Goal: Task Accomplishment & Management: Complete application form

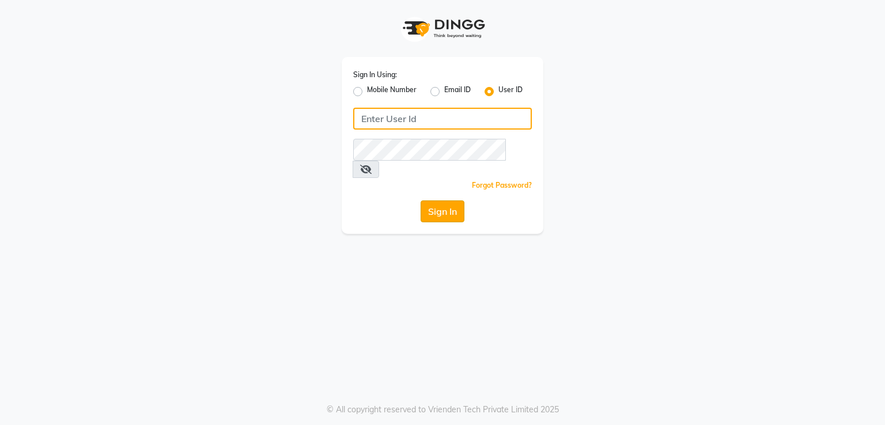
type input "melanin"
click at [425, 201] on button "Sign In" at bounding box center [443, 212] width 44 height 22
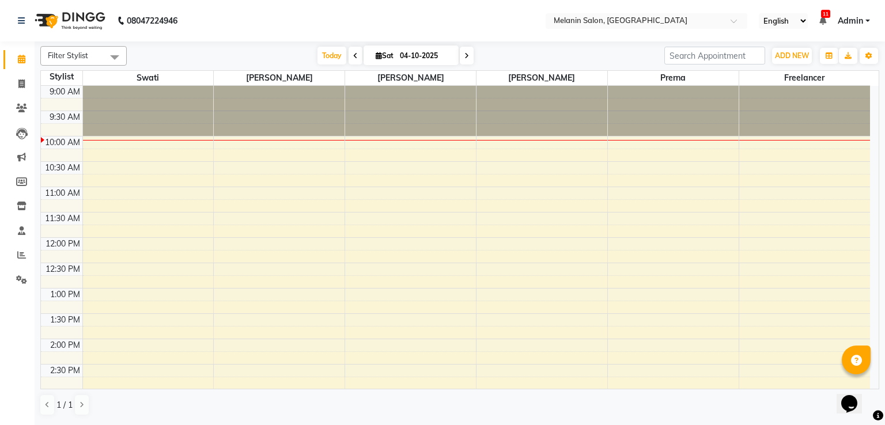
click at [462, 57] on span at bounding box center [467, 56] width 14 height 18
type input "05-10-2025"
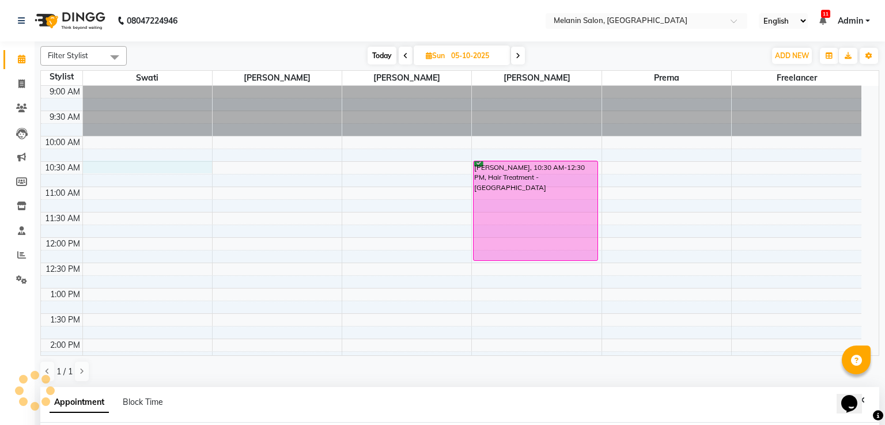
select select "54305"
select select "630"
select select "tentative"
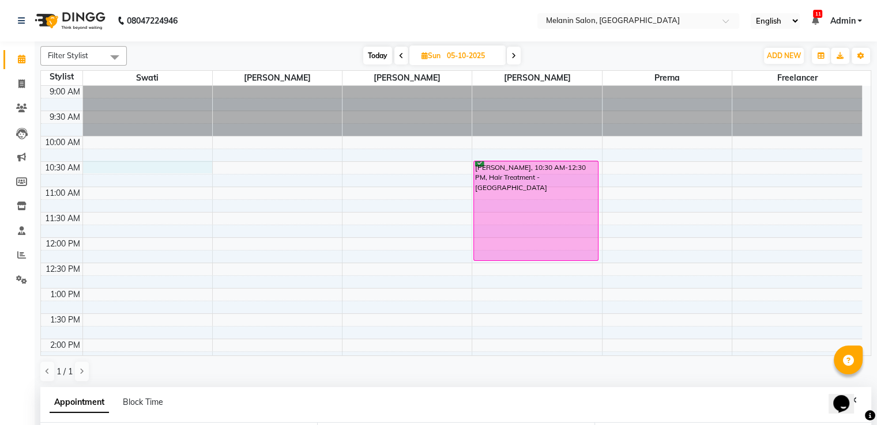
scroll to position [224, 0]
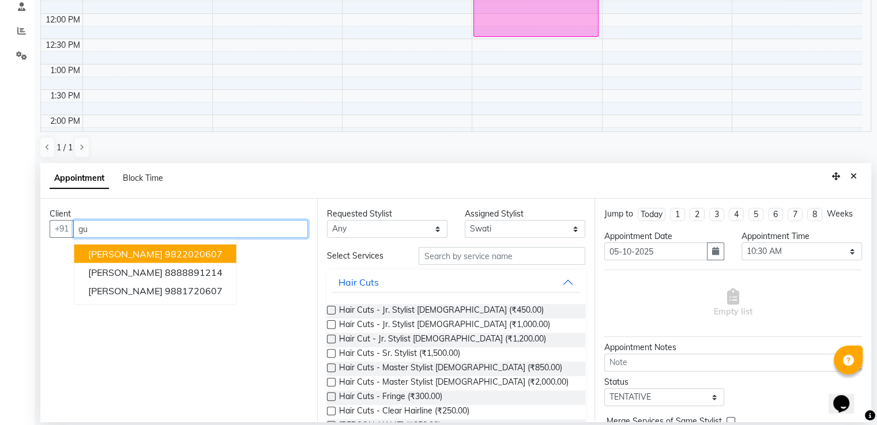
type input "g"
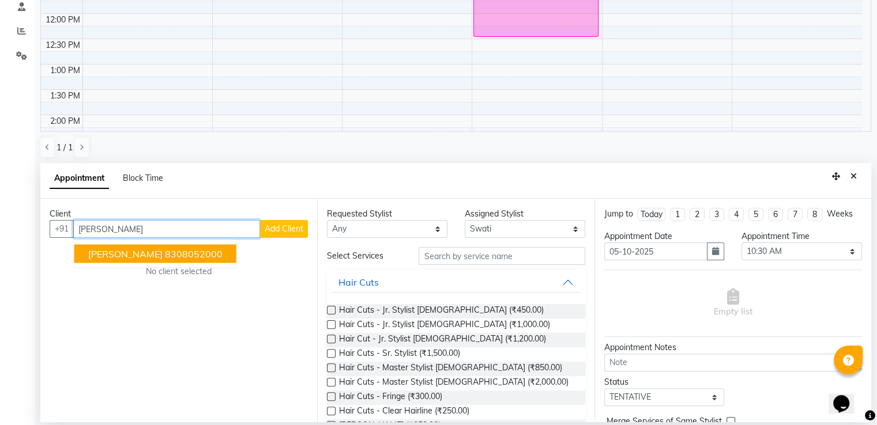
click at [115, 254] on span "[PERSON_NAME]" at bounding box center [125, 254] width 74 height 12
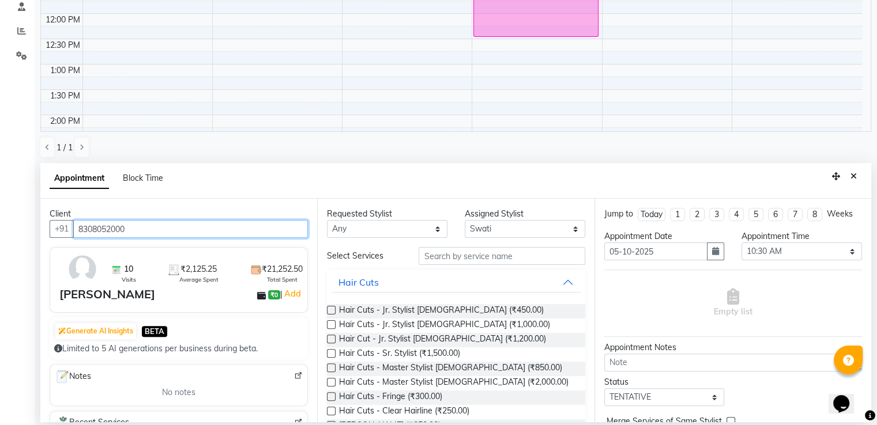
type input "8308052000"
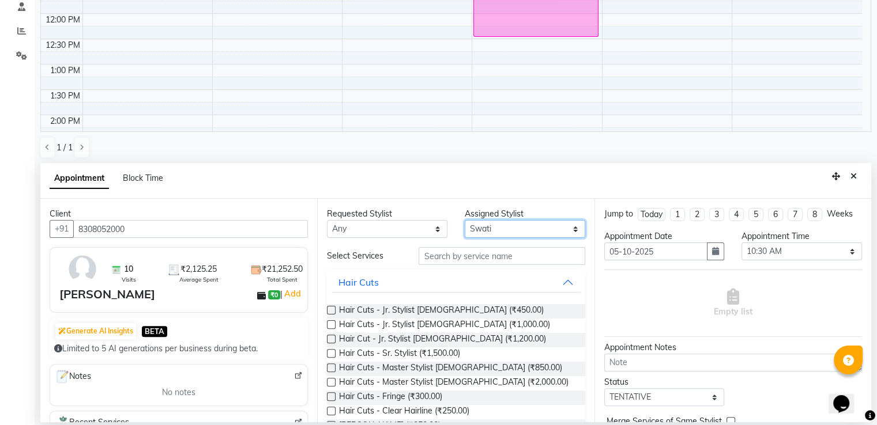
click at [484, 232] on select "Select [PERSON_NAME] freelancer [PERSON_NAME] [PERSON_NAME] [PERSON_NAME] Swati" at bounding box center [525, 229] width 120 height 18
select select "54300"
click at [465, 220] on select "Select [PERSON_NAME] freelancer [PERSON_NAME] [PERSON_NAME] [PERSON_NAME] Swati" at bounding box center [525, 229] width 120 height 18
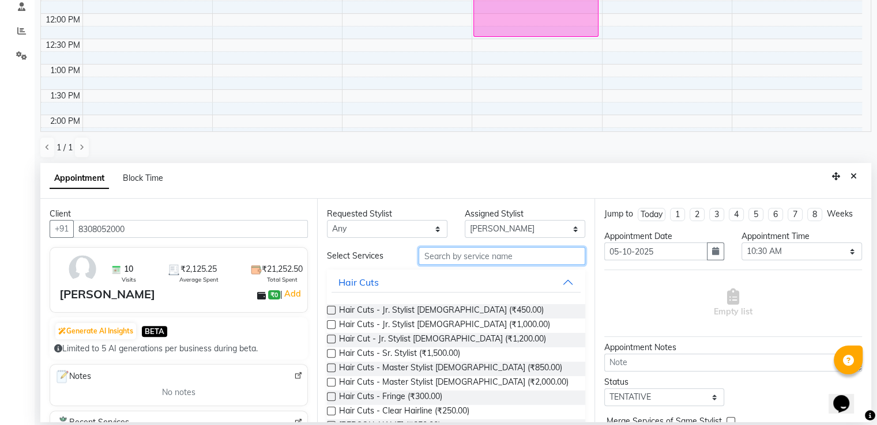
click at [473, 259] on input "text" at bounding box center [501, 256] width 166 height 18
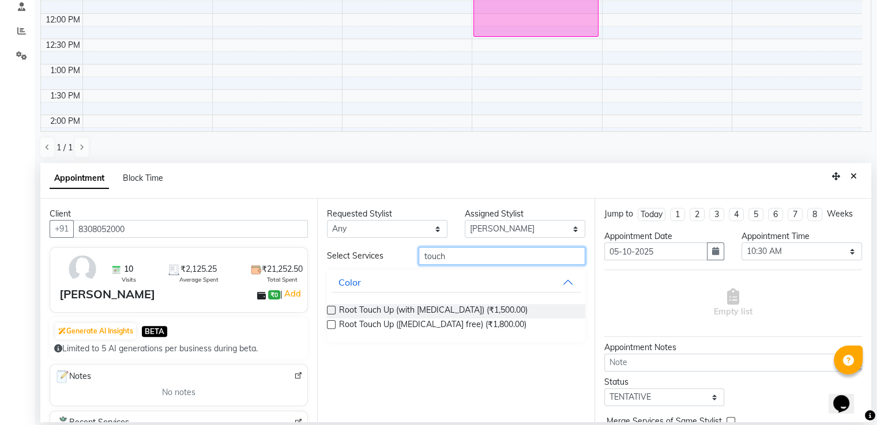
type input "touch"
click at [334, 310] on label at bounding box center [331, 310] width 9 height 9
click at [334, 310] on input "checkbox" at bounding box center [330, 311] width 7 height 7
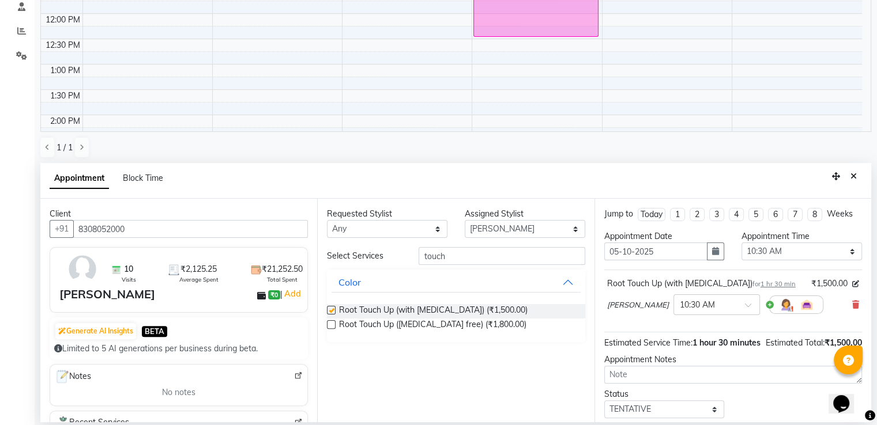
checkbox input "false"
click at [470, 263] on input "touch" at bounding box center [501, 256] width 166 height 18
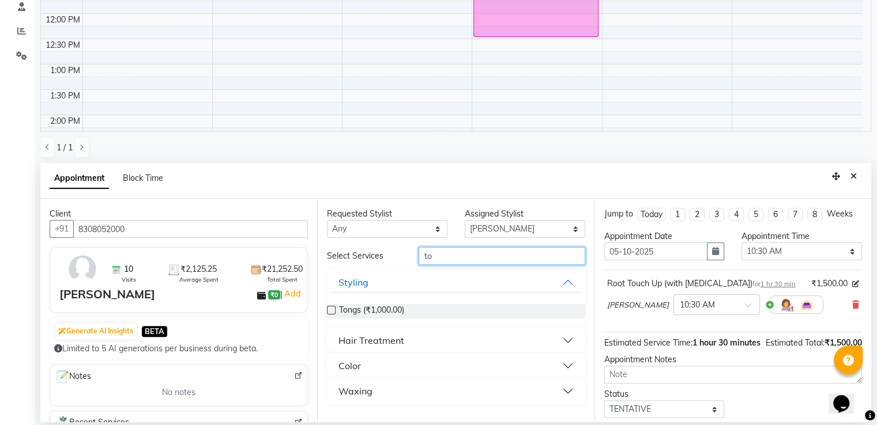
type input "t"
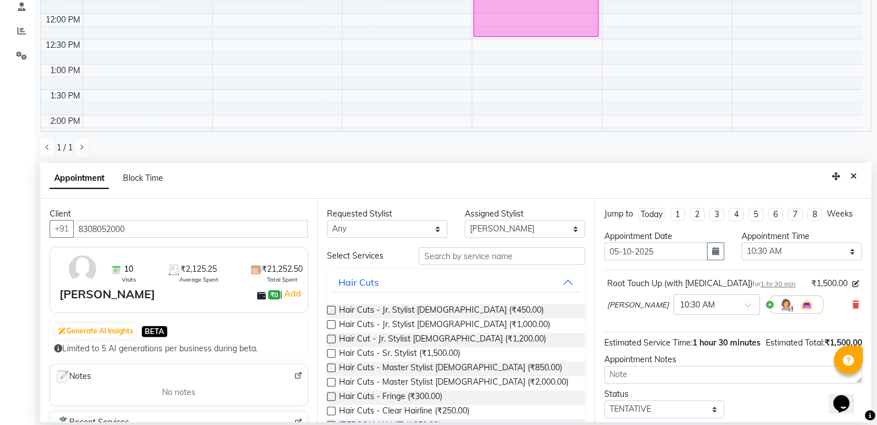
click at [333, 351] on label at bounding box center [331, 353] width 9 height 9
click at [333, 351] on input "checkbox" at bounding box center [330, 354] width 7 height 7
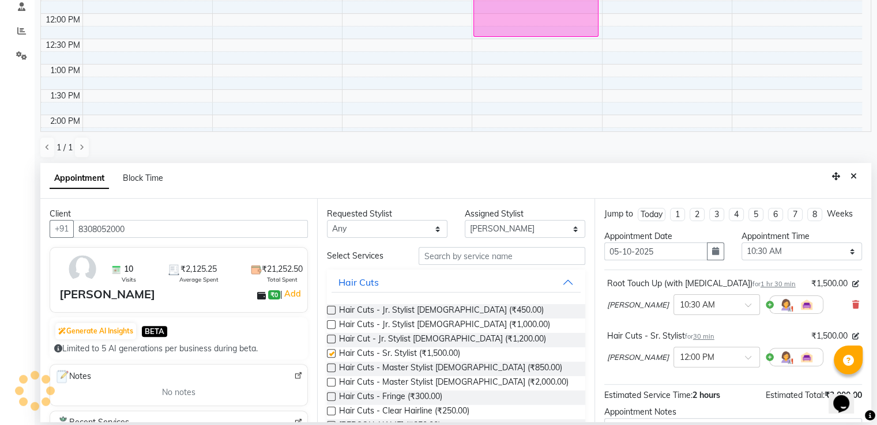
checkbox input "false"
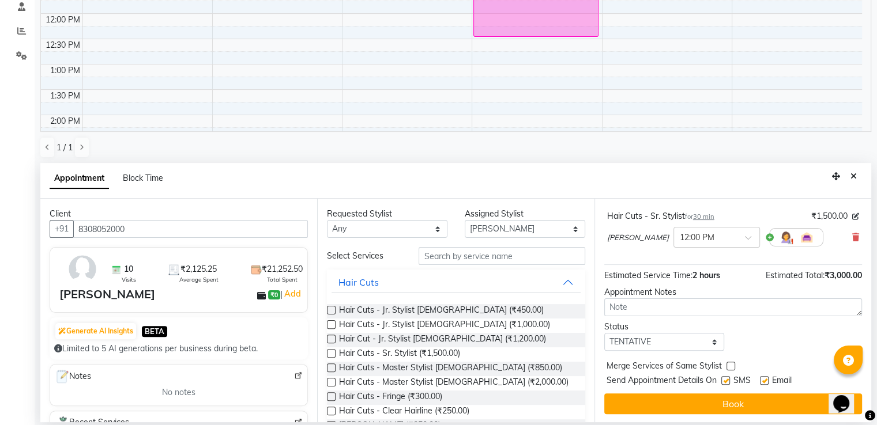
scroll to position [120, 0]
click at [685, 339] on select "Select TENTATIVE CONFIRM UPCOMING" at bounding box center [664, 342] width 120 height 18
select select "confirm booking"
click at [604, 333] on select "Select TENTATIVE CONFIRM UPCOMING" at bounding box center [664, 342] width 120 height 18
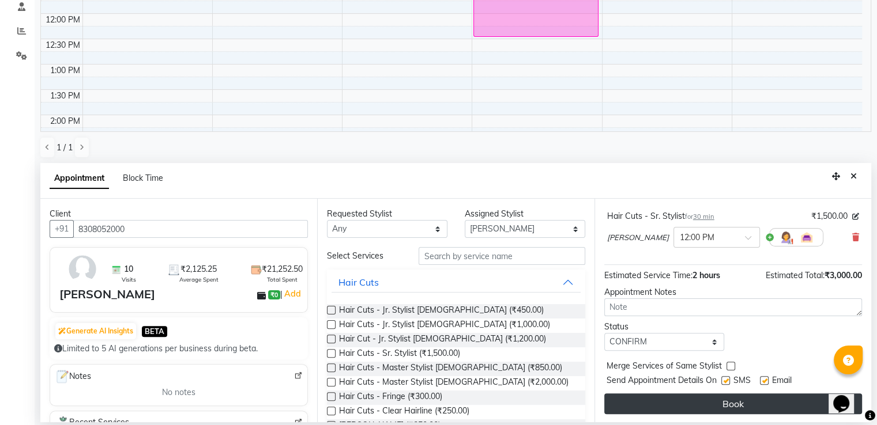
click at [701, 411] on button "Book" at bounding box center [733, 404] width 258 height 21
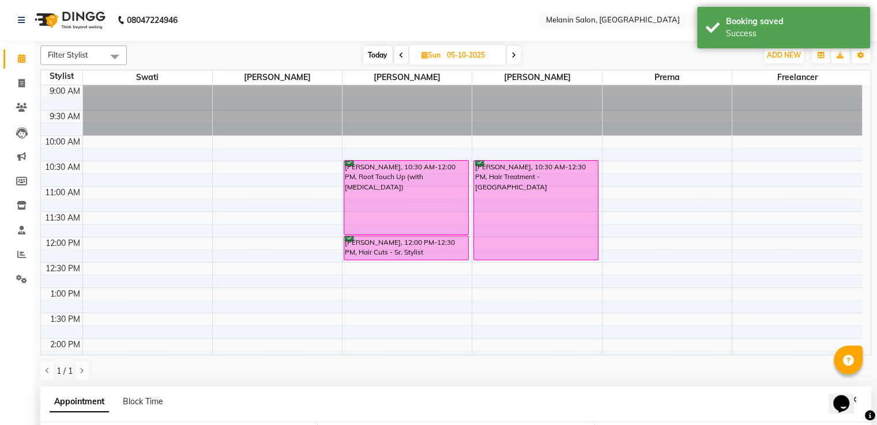
scroll to position [0, 0]
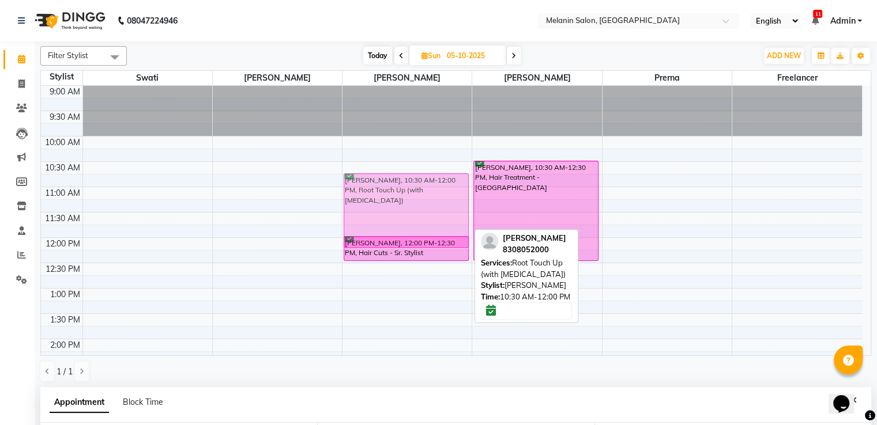
drag, startPoint x: 368, startPoint y: 165, endPoint x: 372, endPoint y: 180, distance: 15.5
click at [372, 180] on div "[PERSON_NAME], 10:30 AM-12:00 PM, Root Touch Up (with [MEDICAL_DATA]) [PERSON_N…" at bounding box center [406, 390] width 129 height 608
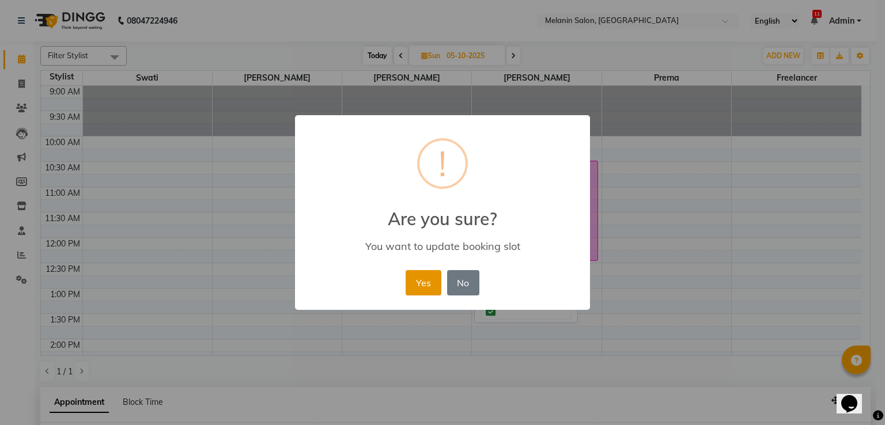
click at [416, 277] on button "Yes" at bounding box center [423, 282] width 35 height 25
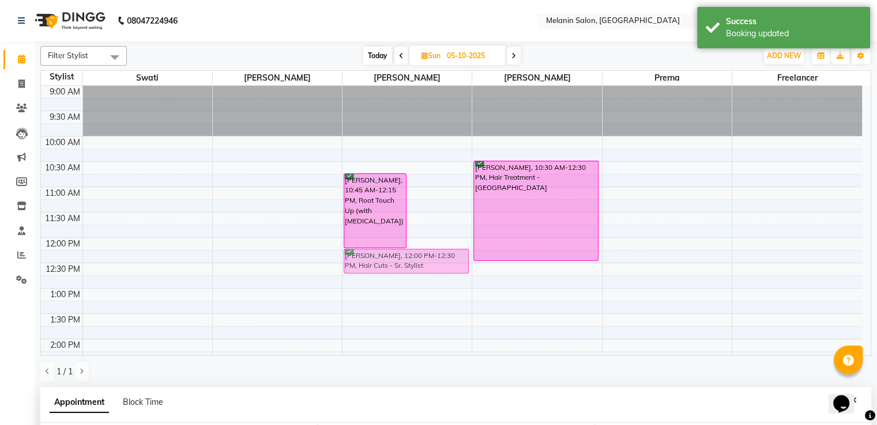
click at [387, 259] on div "[PERSON_NAME], 10:45 AM-12:15 PM, Root Touch Up (with [MEDICAL_DATA]) [PERSON_N…" at bounding box center [406, 390] width 129 height 608
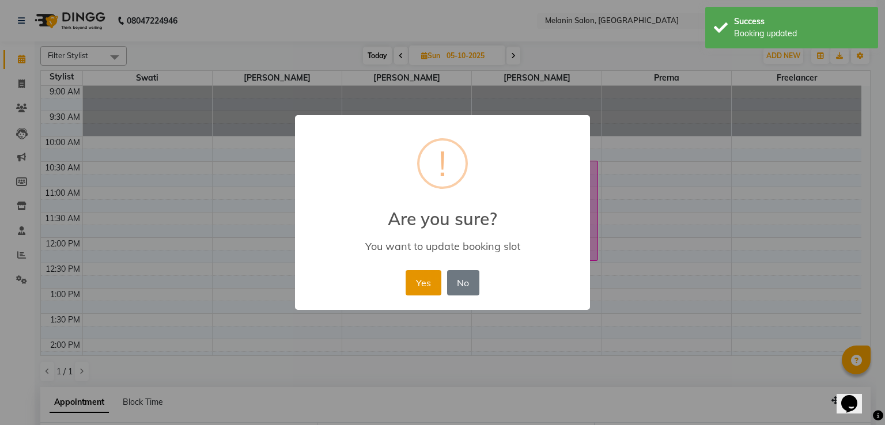
click at [415, 280] on button "Yes" at bounding box center [423, 282] width 35 height 25
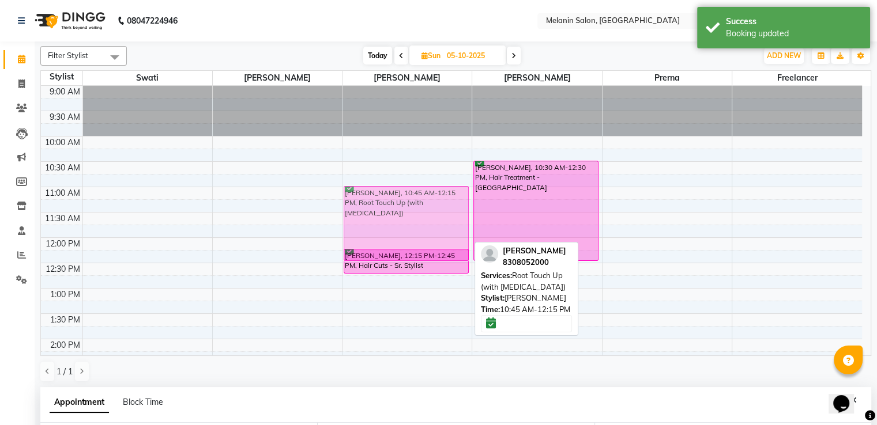
drag, startPoint x: 379, startPoint y: 183, endPoint x: 379, endPoint y: 197, distance: 13.8
click at [379, 197] on div "[PERSON_NAME], 10:45 AM-12:15 PM, Root Touch Up (with [MEDICAL_DATA]) [PERSON_N…" at bounding box center [406, 390] width 129 height 608
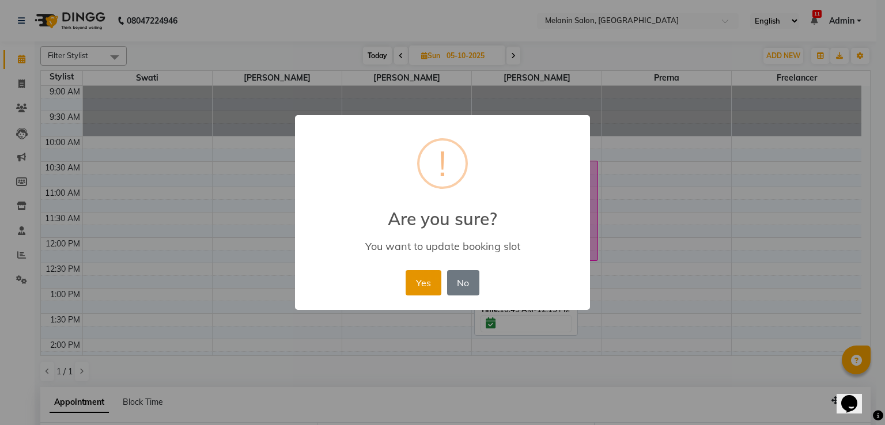
click at [422, 277] on button "Yes" at bounding box center [423, 282] width 35 height 25
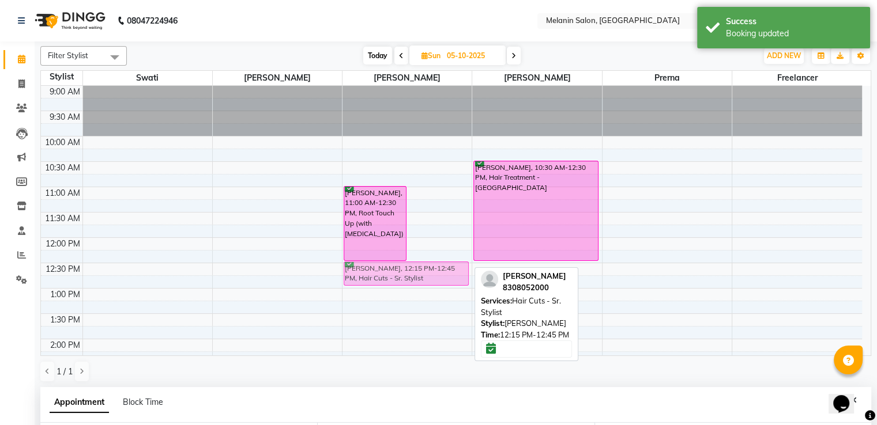
drag, startPoint x: 424, startPoint y: 260, endPoint x: 405, endPoint y: 277, distance: 25.3
click at [405, 277] on div "[PERSON_NAME], 11:00 AM-12:30 PM, Root Touch Up (with [MEDICAL_DATA]) [PERSON_N…" at bounding box center [406, 390] width 129 height 608
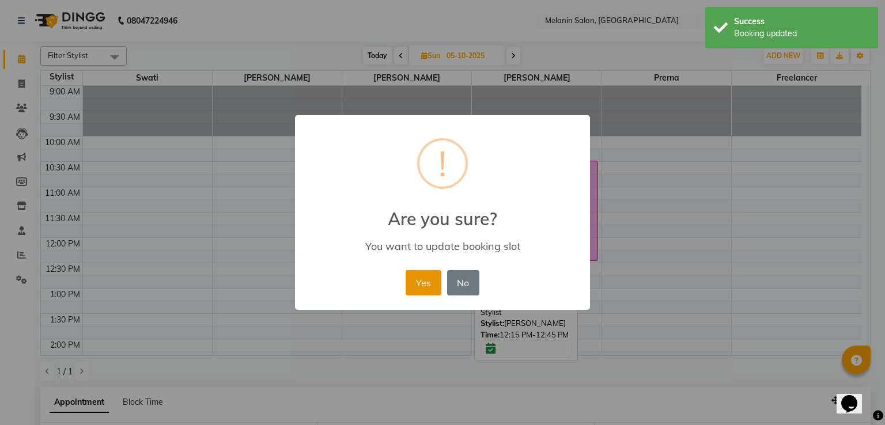
click at [424, 283] on button "Yes" at bounding box center [423, 282] width 35 height 25
